Goal: Task Accomplishment & Management: Use online tool/utility

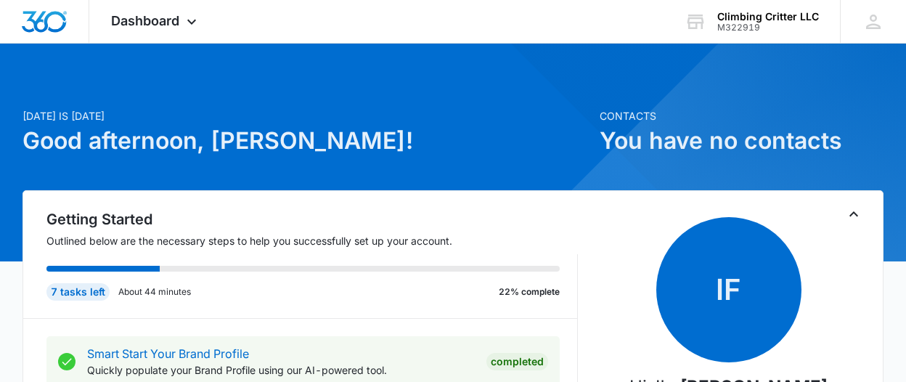
scroll to position [153, 0]
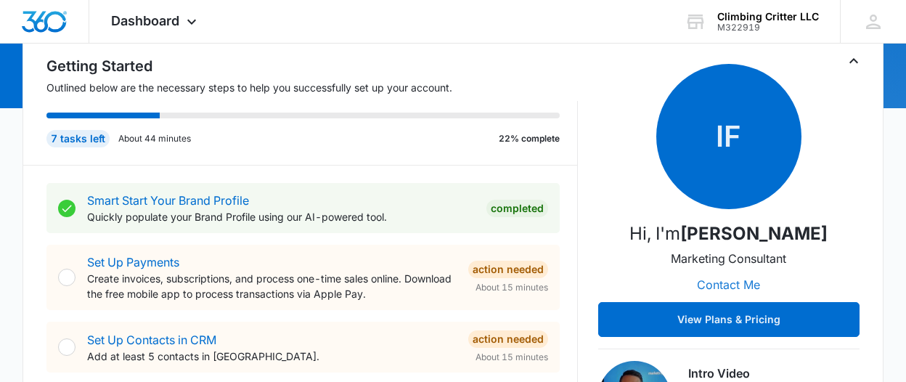
click at [727, 285] on button "Contact Me" at bounding box center [729, 284] width 92 height 35
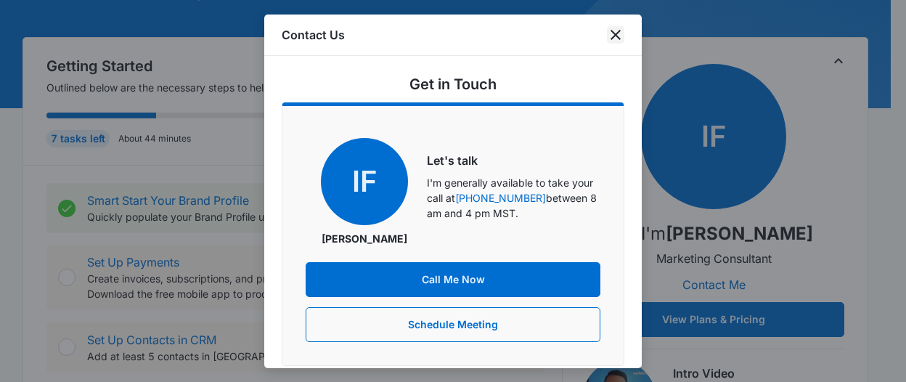
click at [613, 31] on icon "close" at bounding box center [616, 35] width 10 height 10
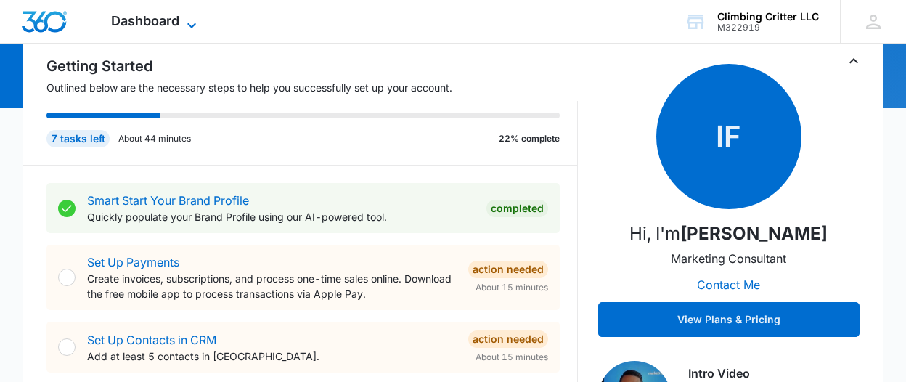
click at [150, 28] on span "Dashboard" at bounding box center [145, 20] width 68 height 15
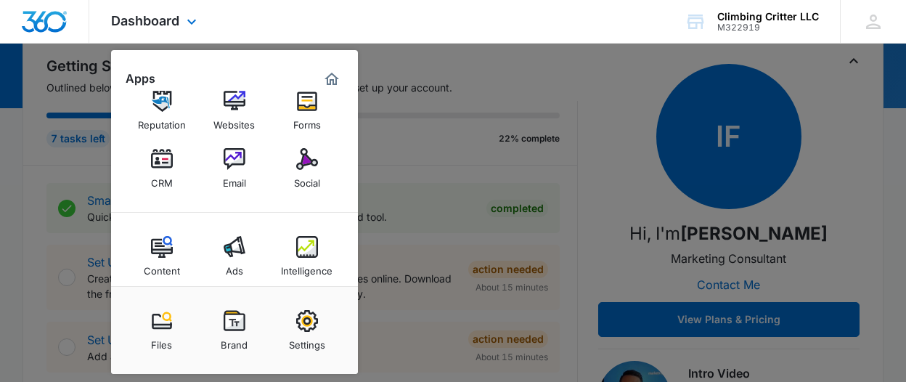
scroll to position [38, 0]
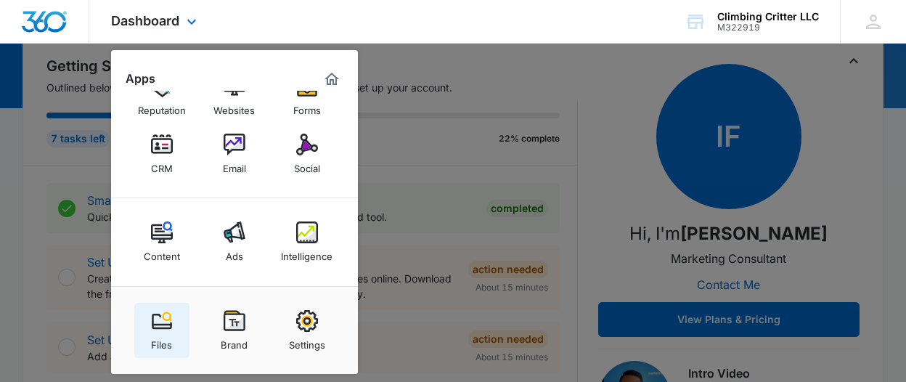
click at [164, 330] on img at bounding box center [162, 321] width 22 height 22
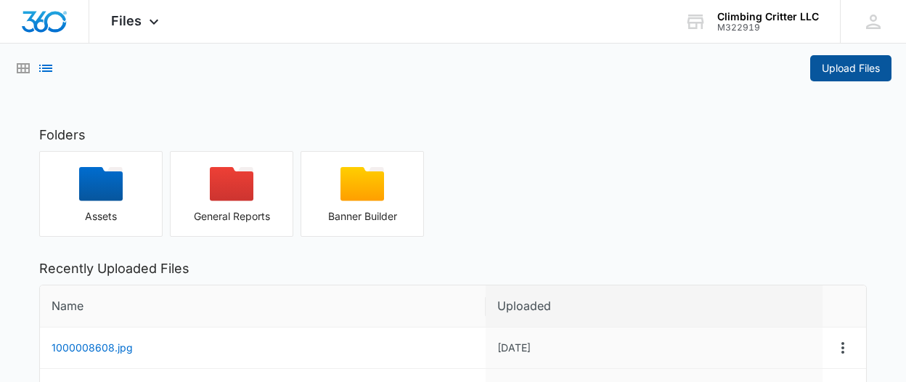
click at [847, 68] on span "Upload Files" at bounding box center [851, 68] width 58 height 16
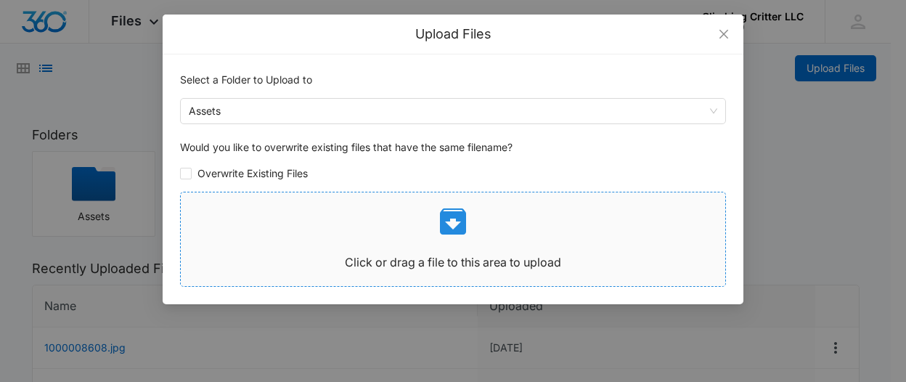
click at [456, 224] on icon at bounding box center [453, 221] width 35 height 35
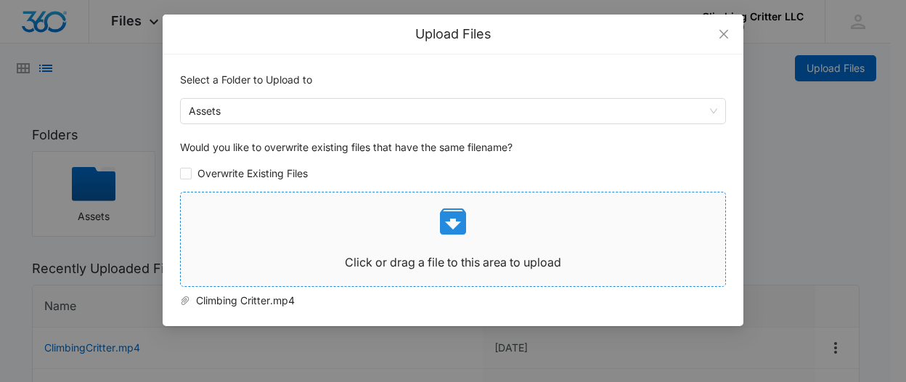
click at [447, 223] on icon at bounding box center [453, 221] width 35 height 35
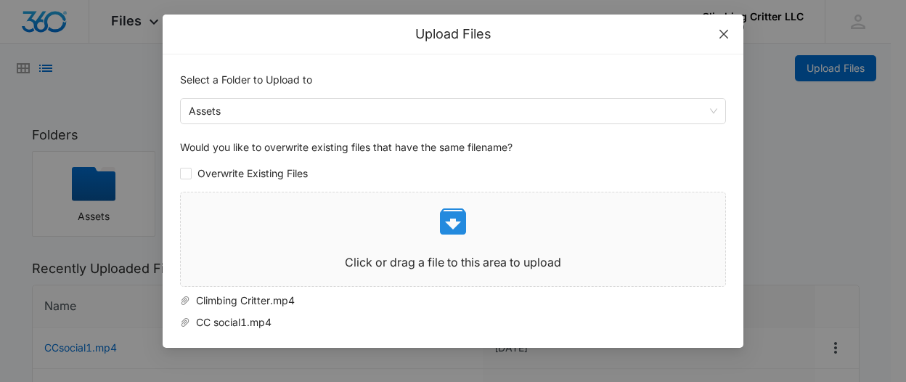
click at [725, 35] on icon "close" at bounding box center [724, 34] width 9 height 9
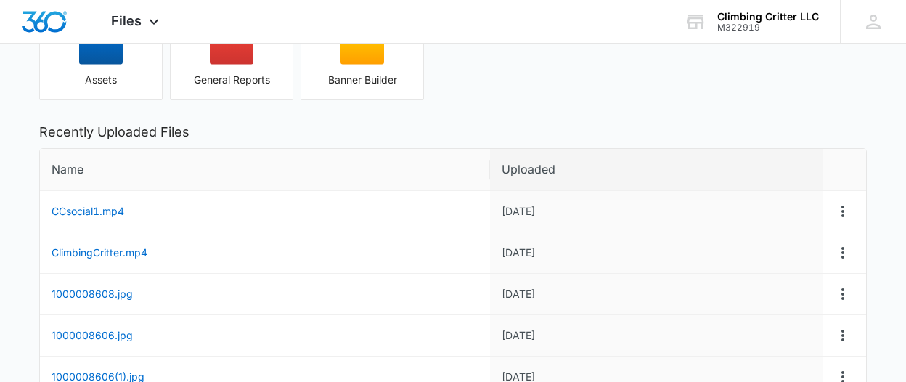
scroll to position [153, 0]
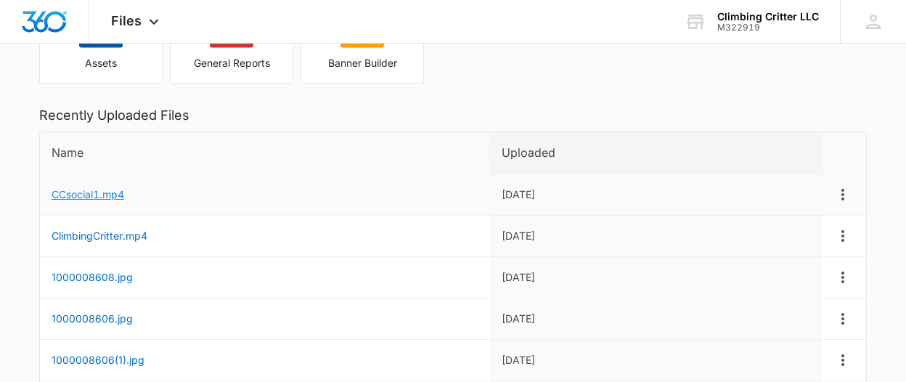
click at [69, 192] on link "CCsocial1.mp4" at bounding box center [88, 194] width 73 height 12
click at [76, 235] on link "ClimbingCritter.mp4" at bounding box center [100, 235] width 96 height 12
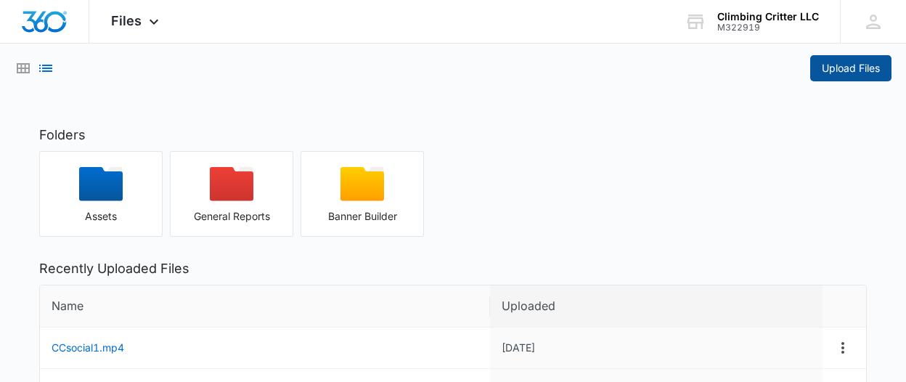
click at [843, 64] on span "Upload Files" at bounding box center [851, 68] width 58 height 16
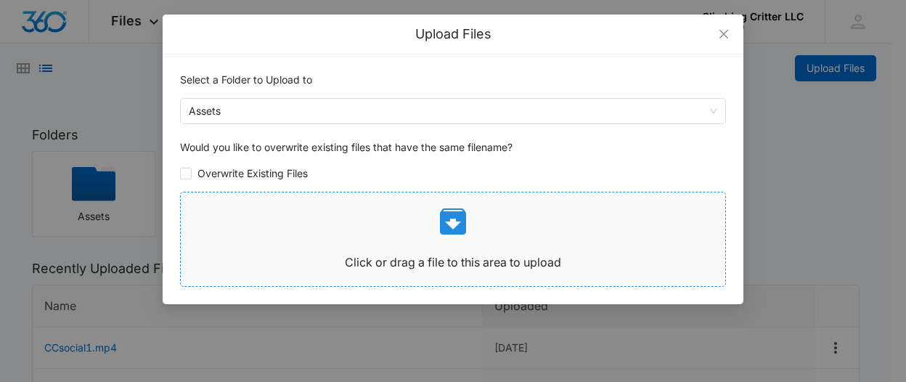
click at [450, 214] on icon at bounding box center [453, 221] width 26 height 26
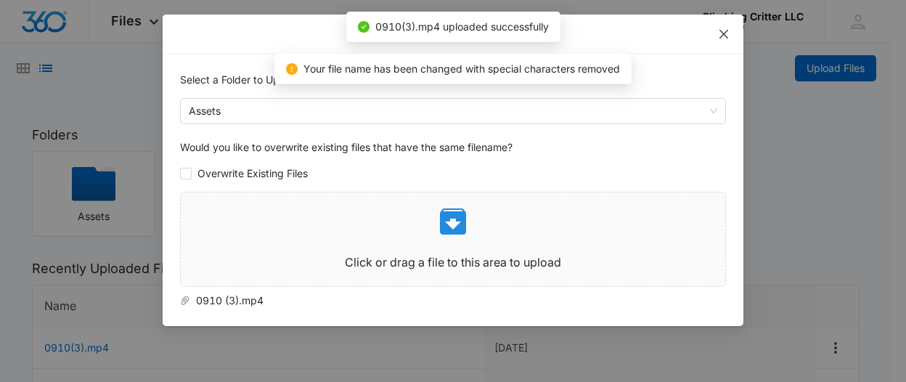
click at [720, 36] on icon "close" at bounding box center [724, 34] width 9 height 9
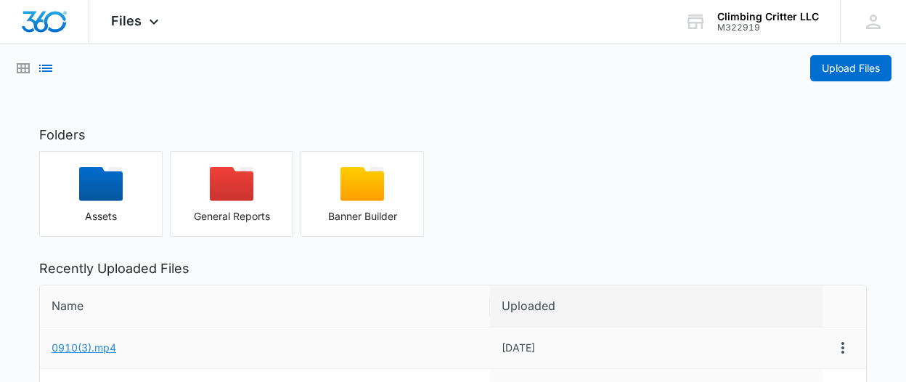
click at [62, 345] on link "0910(3).mp4" at bounding box center [84, 347] width 65 height 12
click at [829, 66] on span "Upload Files" at bounding box center [851, 68] width 58 height 16
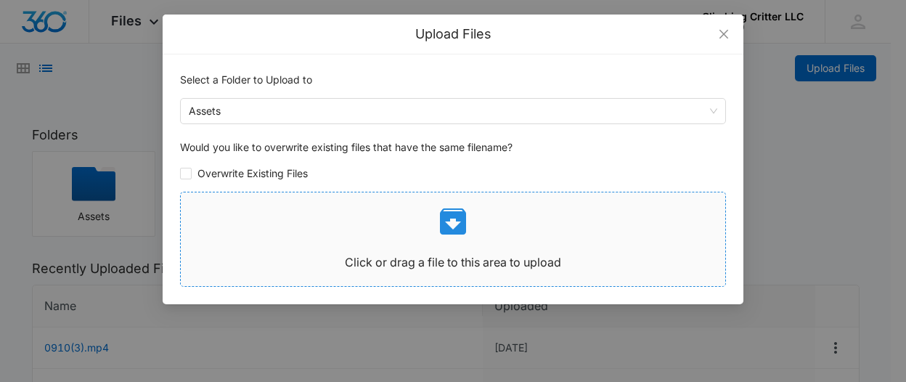
click at [451, 220] on icon at bounding box center [453, 221] width 35 height 35
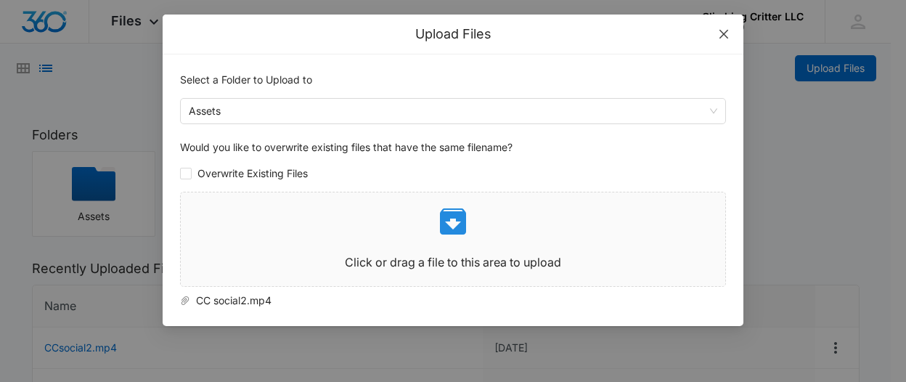
click at [721, 33] on icon "close" at bounding box center [724, 34] width 12 height 12
